Goal: Information Seeking & Learning: Learn about a topic

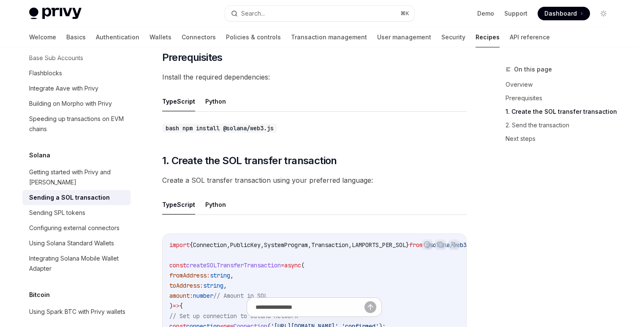
scroll to position [223, 0]
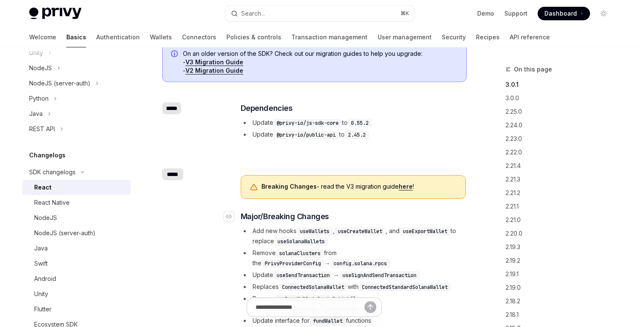
scroll to position [145, 0]
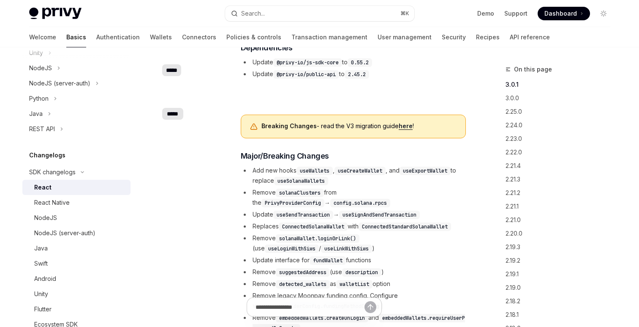
drag, startPoint x: 259, startPoint y: 261, endPoint x: 377, endPoint y: 263, distance: 117.5
click at [377, 263] on li "Update interface for fundWallet functions" at bounding box center [353, 260] width 225 height 10
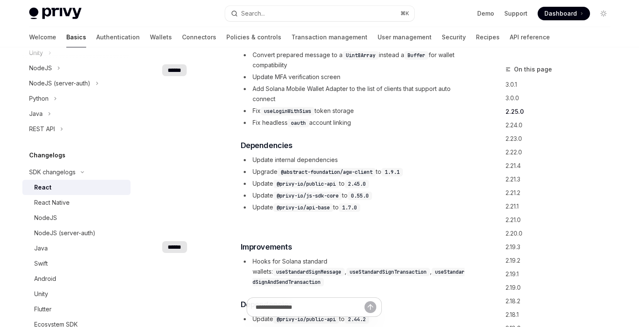
scroll to position [868, 0]
